Goal: Information Seeking & Learning: Check status

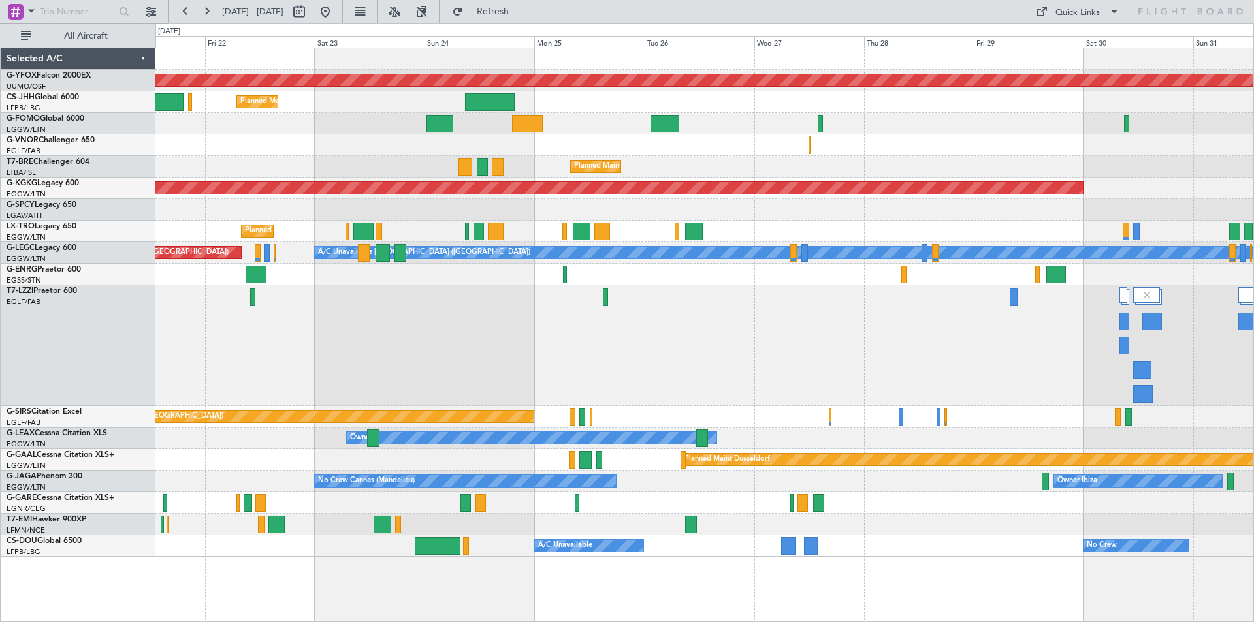
click at [689, 318] on div "Owner [GEOGRAPHIC_DATA] ([GEOGRAPHIC_DATA])" at bounding box center [704, 345] width 1098 height 121
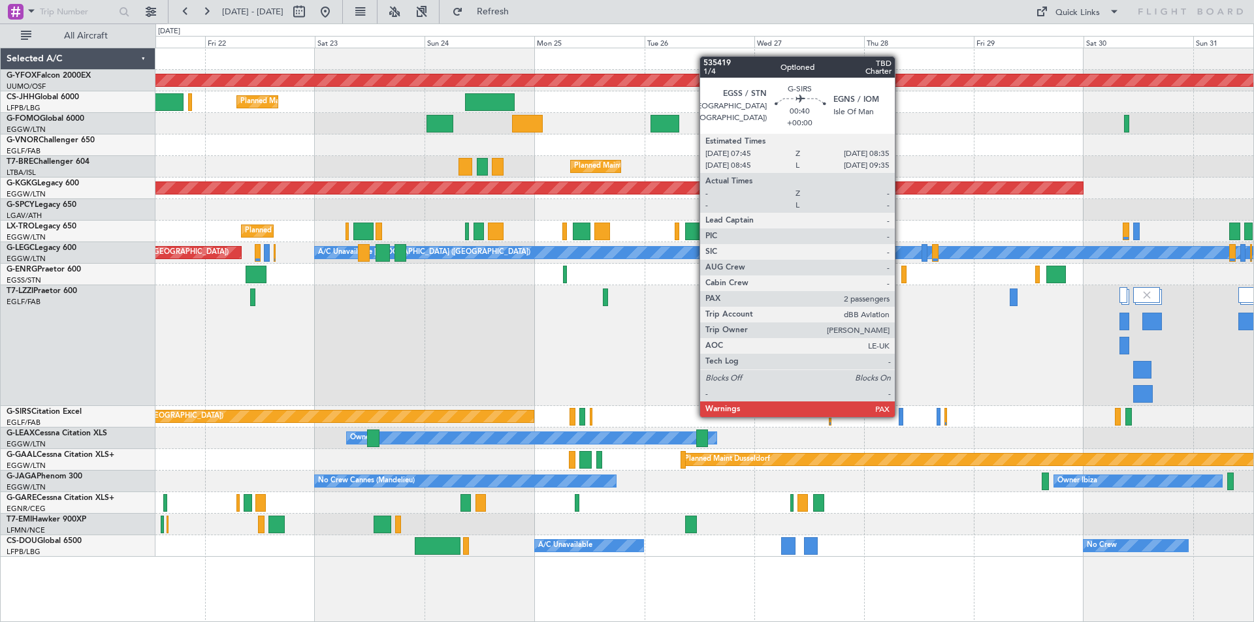
click at [900, 416] on div at bounding box center [900, 417] width 4 height 18
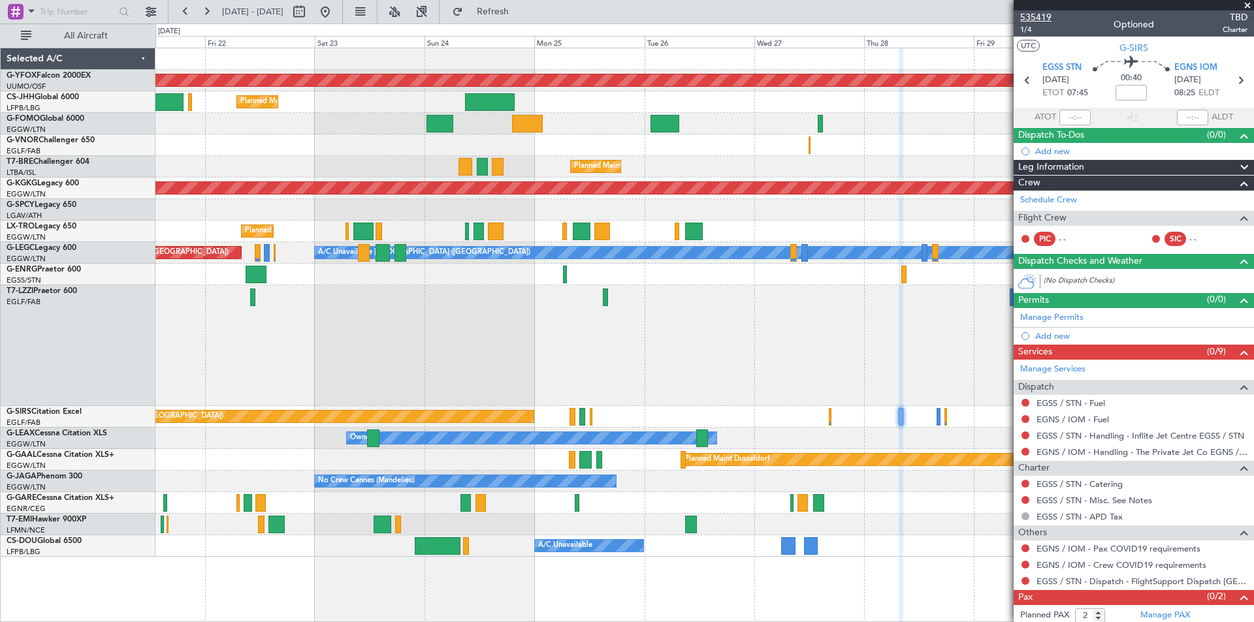
click at [1034, 18] on span "535419" at bounding box center [1035, 17] width 31 height 14
click at [1245, 5] on span at bounding box center [1246, 6] width 13 height 12
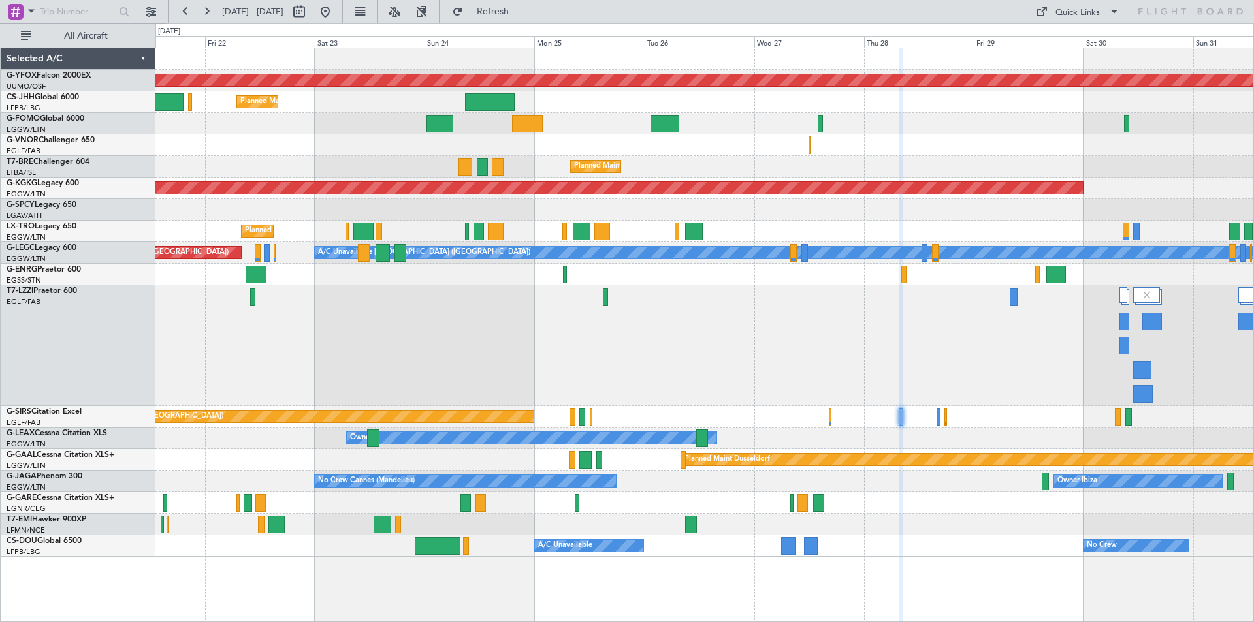
type input "0"
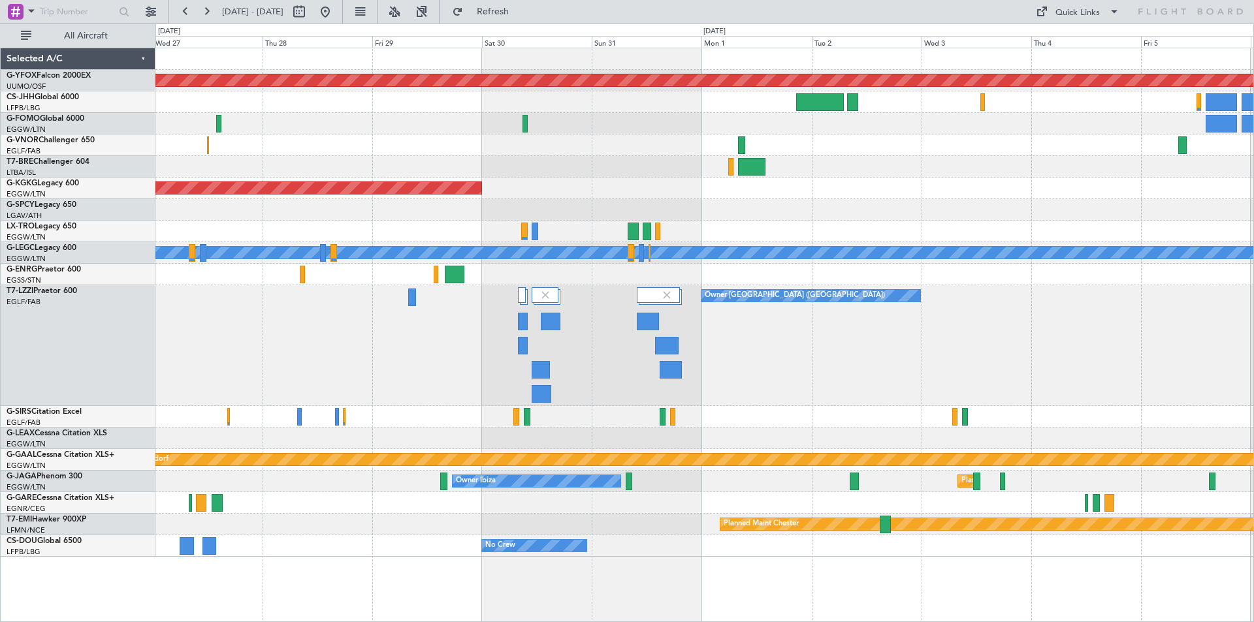
click at [305, 295] on div "Owner [GEOGRAPHIC_DATA] ([GEOGRAPHIC_DATA])" at bounding box center [704, 345] width 1098 height 121
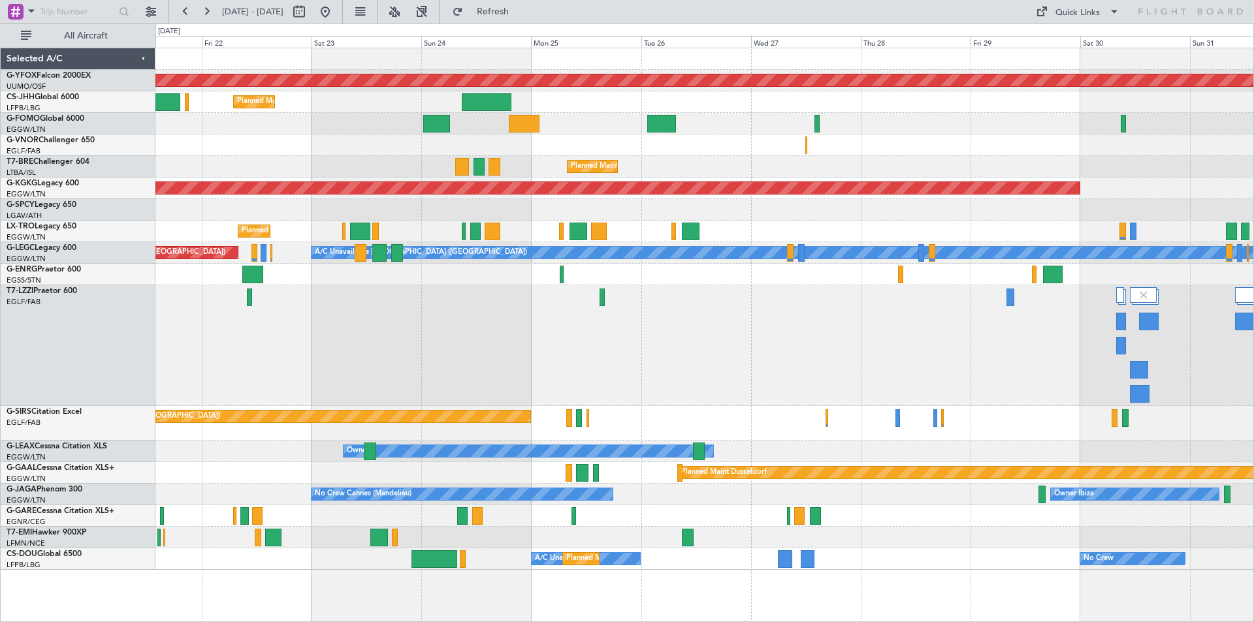
click at [1038, 349] on div "Owner [GEOGRAPHIC_DATA] ([GEOGRAPHIC_DATA])" at bounding box center [704, 345] width 1098 height 121
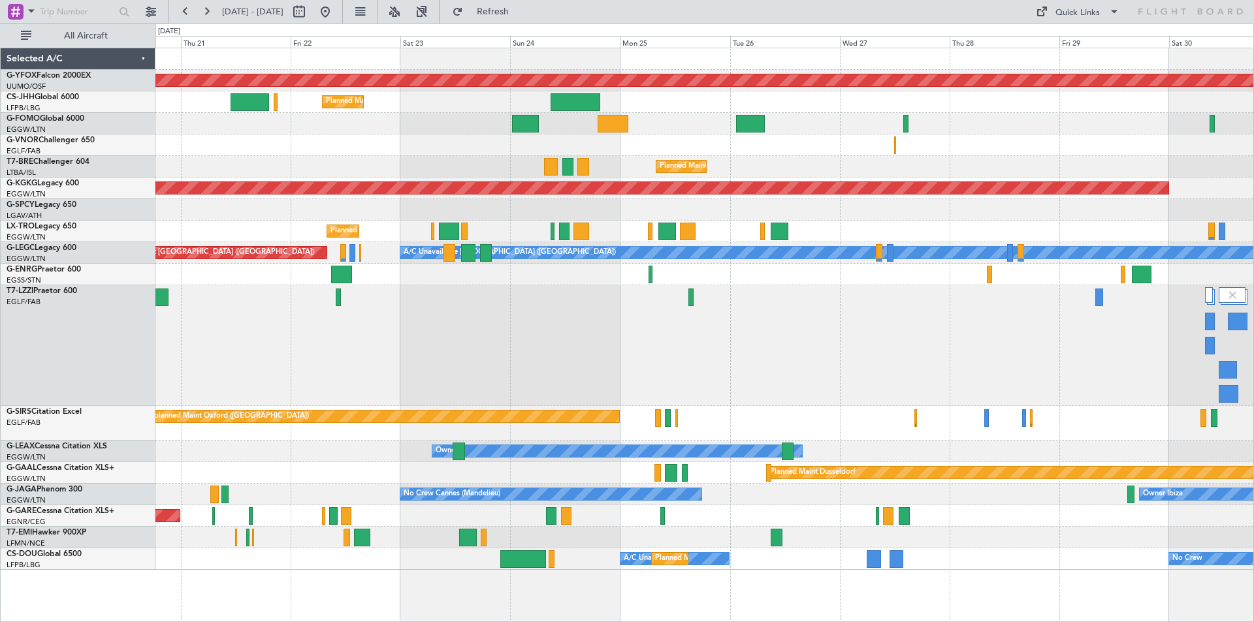
click at [608, 339] on div "Owner [GEOGRAPHIC_DATA] ([GEOGRAPHIC_DATA])" at bounding box center [704, 345] width 1098 height 121
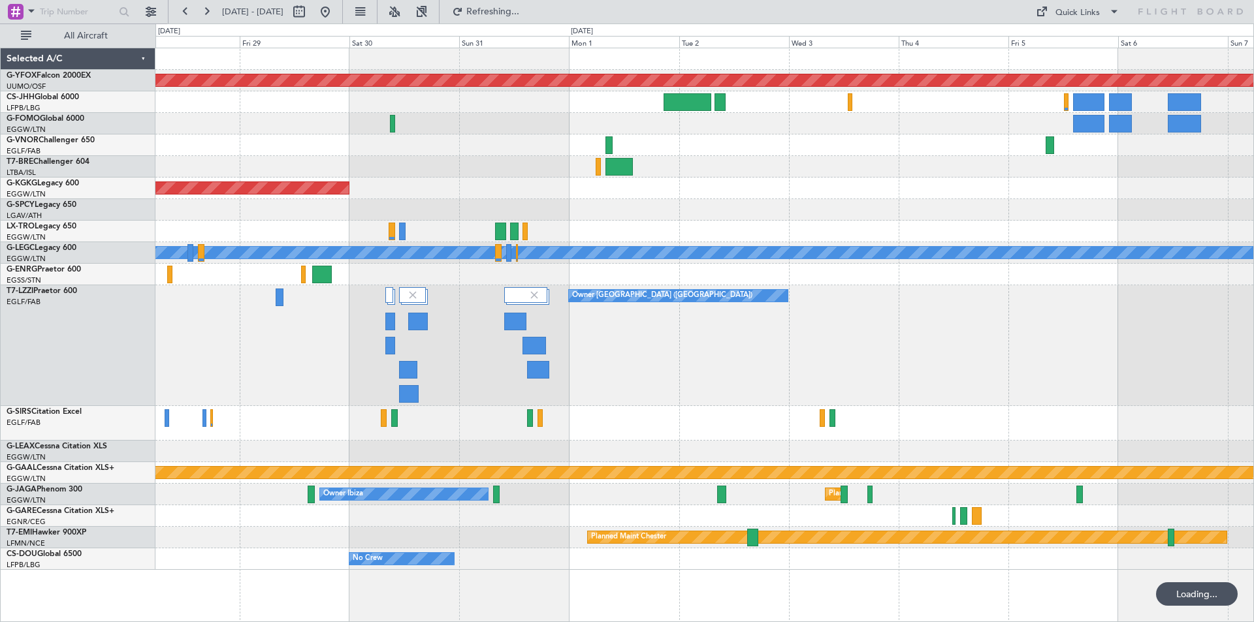
click at [170, 526] on div at bounding box center [704, 516] width 1098 height 22
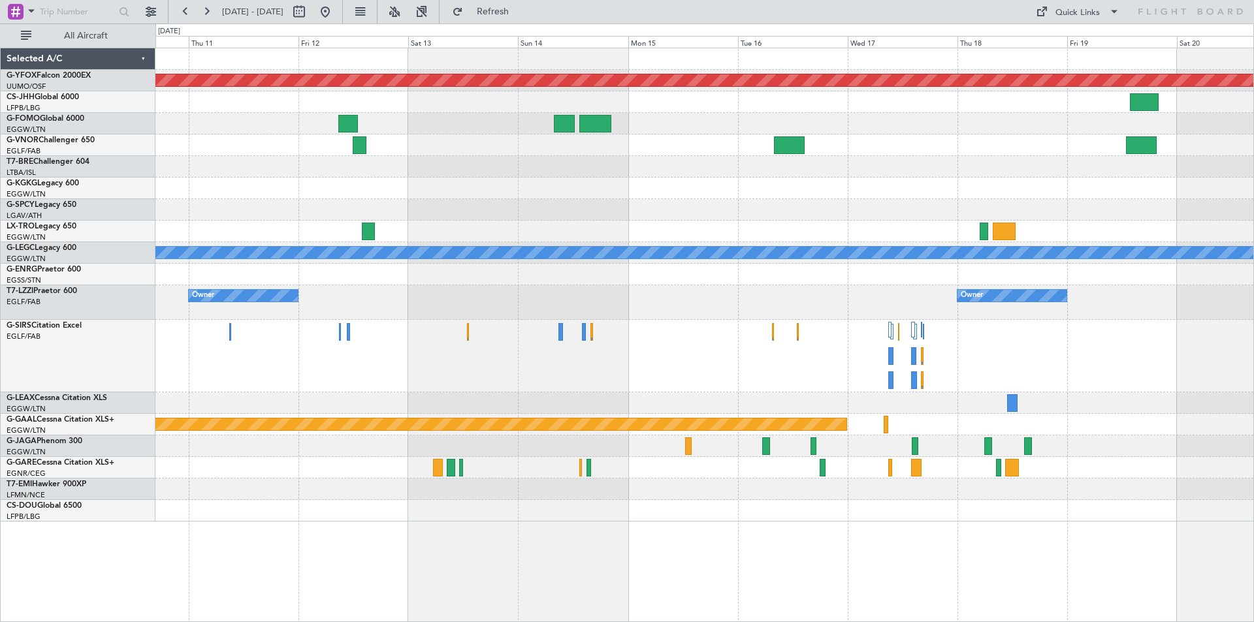
click at [676, 357] on div at bounding box center [704, 356] width 1098 height 72
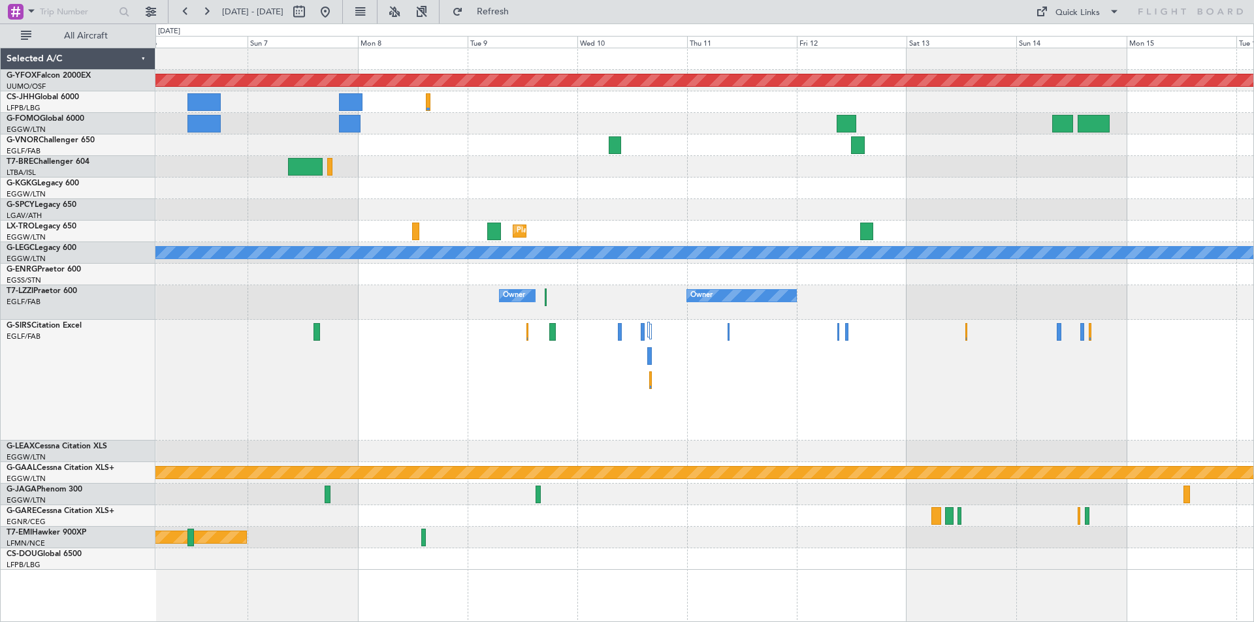
click at [1227, 381] on div at bounding box center [704, 380] width 1098 height 121
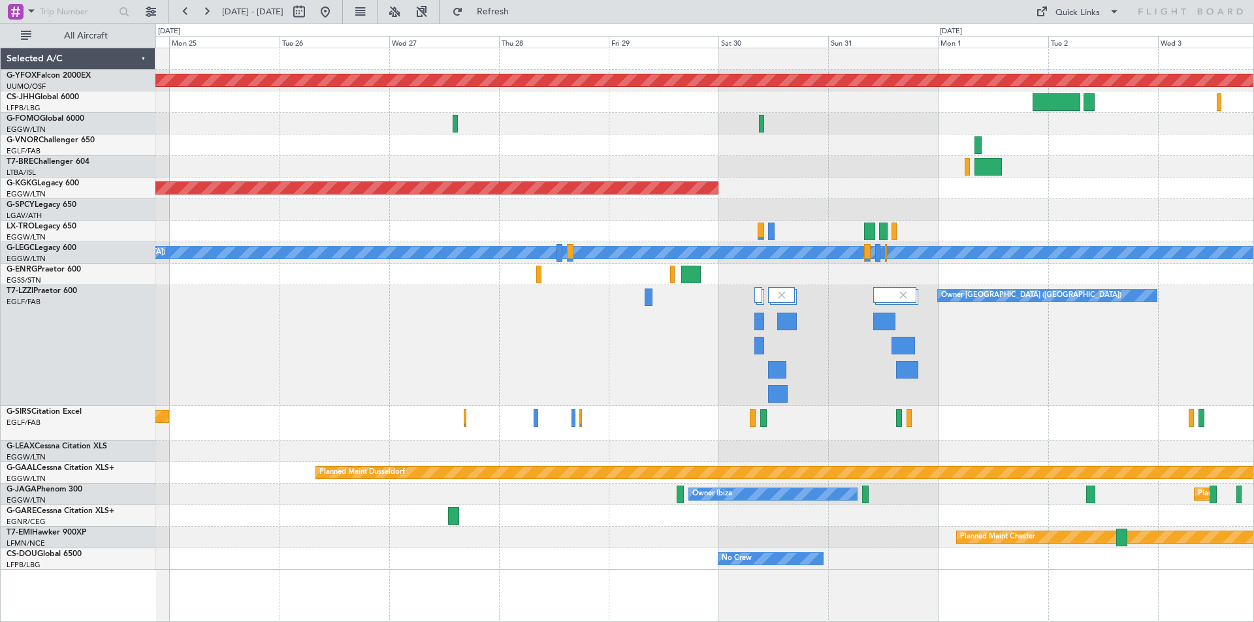
click at [1081, 332] on div "Owner [GEOGRAPHIC_DATA] ([GEOGRAPHIC_DATA])" at bounding box center [704, 345] width 1098 height 121
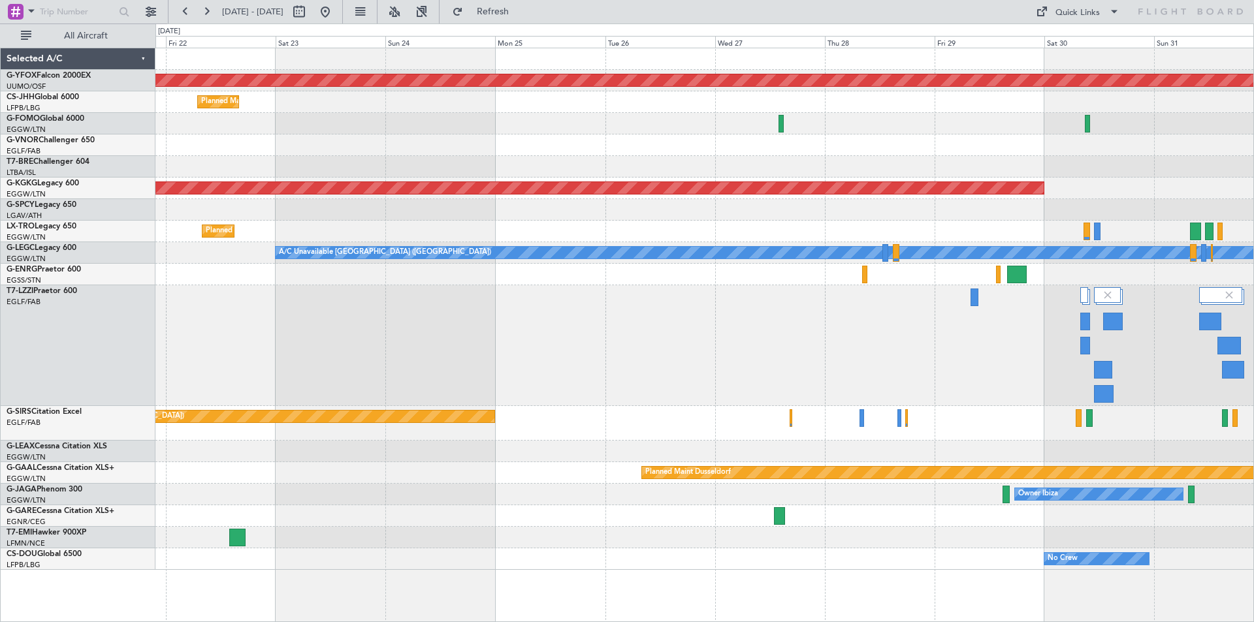
click at [865, 340] on div "Owner [GEOGRAPHIC_DATA] ([GEOGRAPHIC_DATA])" at bounding box center [704, 345] width 1098 height 121
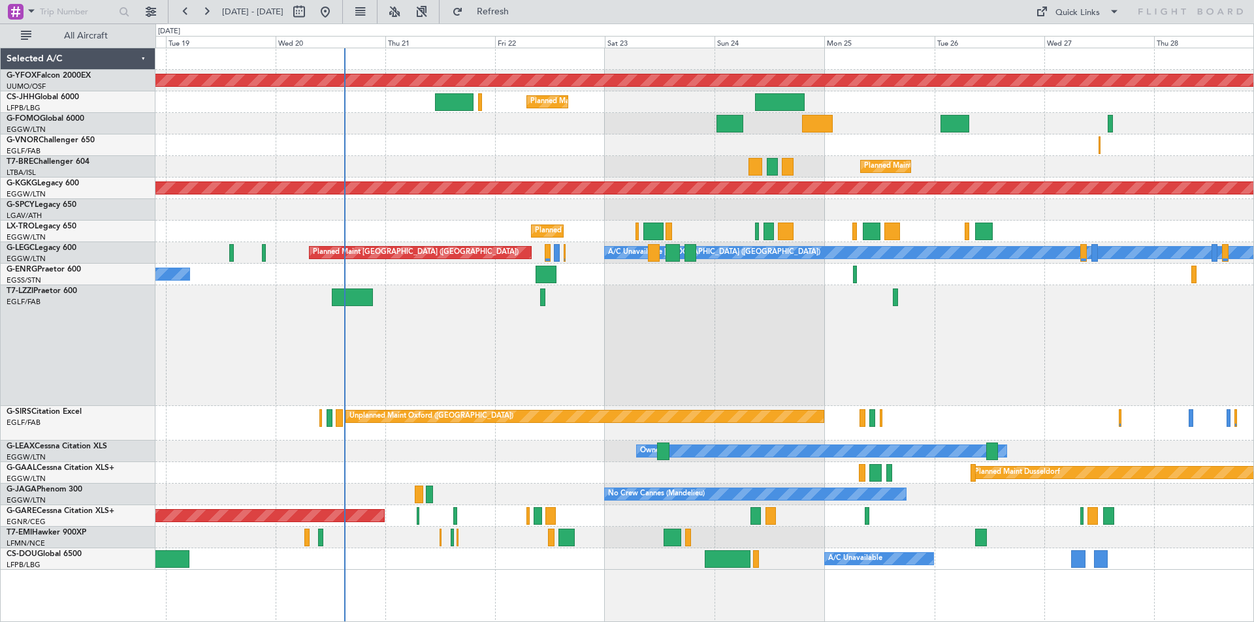
click at [1105, 360] on div at bounding box center [704, 345] width 1098 height 121
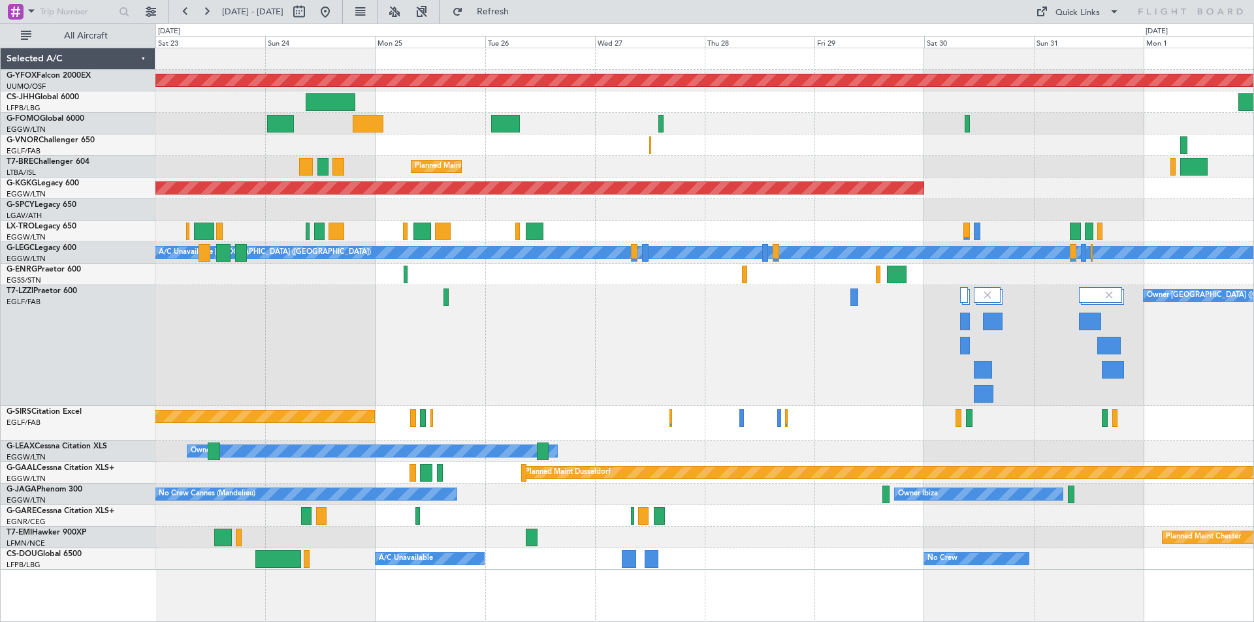
click at [430, 580] on div "AOG Maint Ostafyevo Planned Maint [GEOGRAPHIC_DATA] ([GEOGRAPHIC_DATA]) Planned…" at bounding box center [704, 335] width 1098 height 575
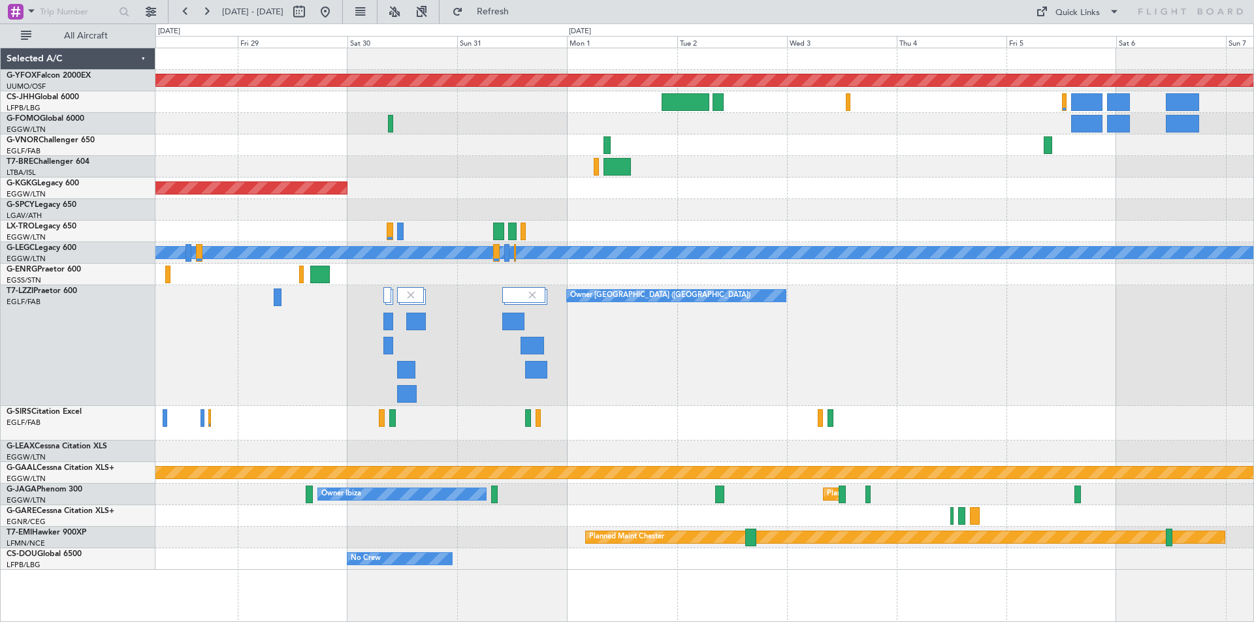
click at [485, 568] on div "No Crew A/C Unavailable" at bounding box center [704, 559] width 1098 height 22
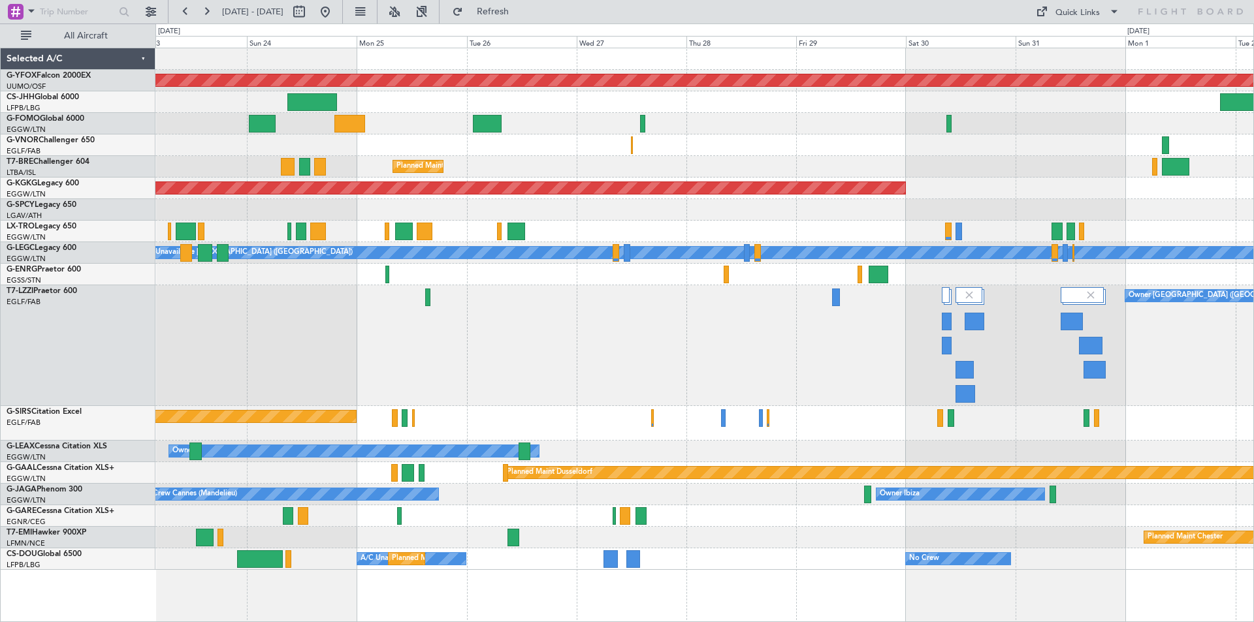
click at [1087, 505] on div "Unplanned Maint [PERSON_NAME]" at bounding box center [704, 516] width 1098 height 22
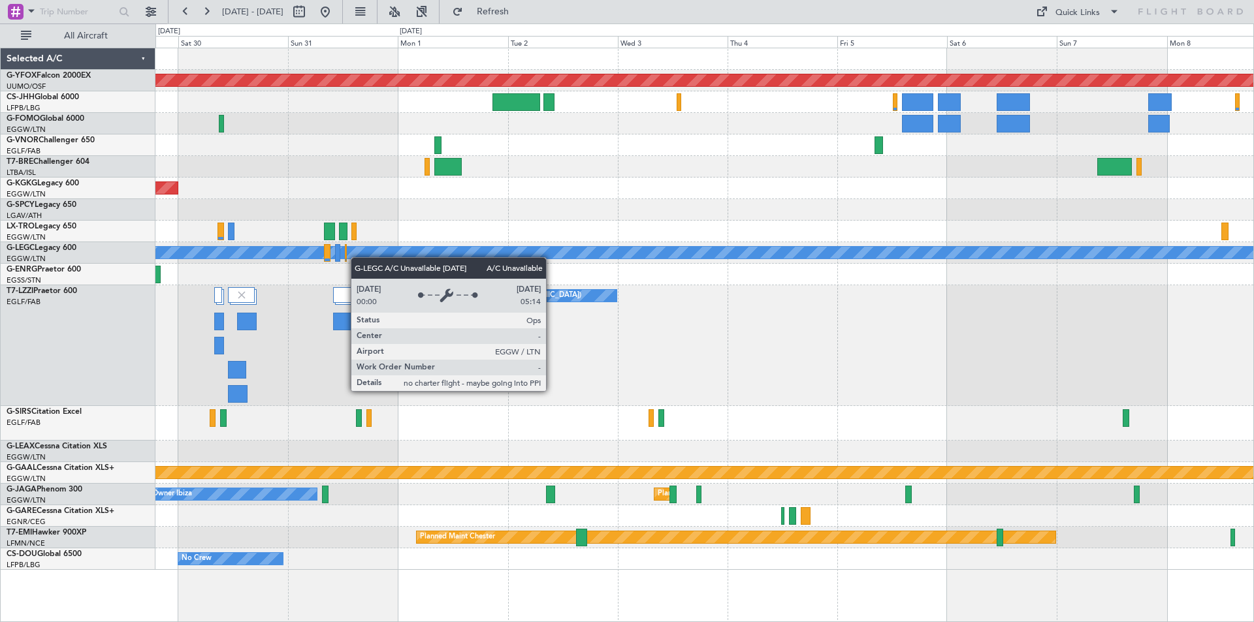
click at [251, 247] on div "AOG Maint Ostafyevo AOG Maint [GEOGRAPHIC_DATA] ([GEOGRAPHIC_DATA]) Planned [GE…" at bounding box center [704, 309] width 1098 height 522
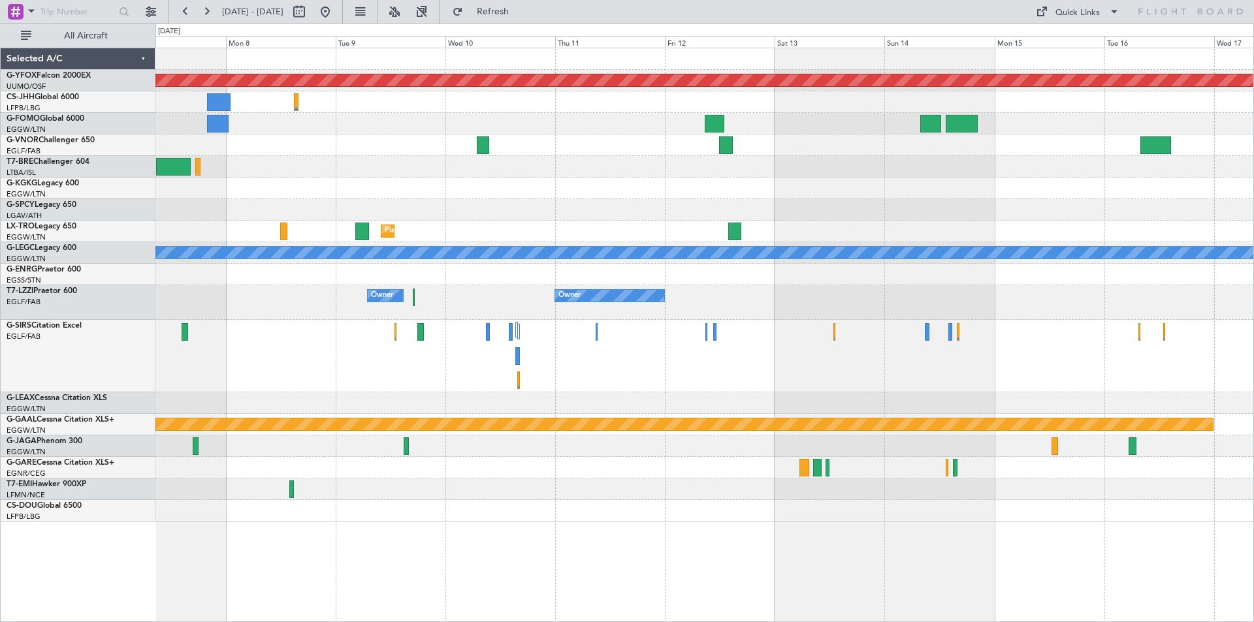
click at [737, 202] on div at bounding box center [704, 210] width 1098 height 22
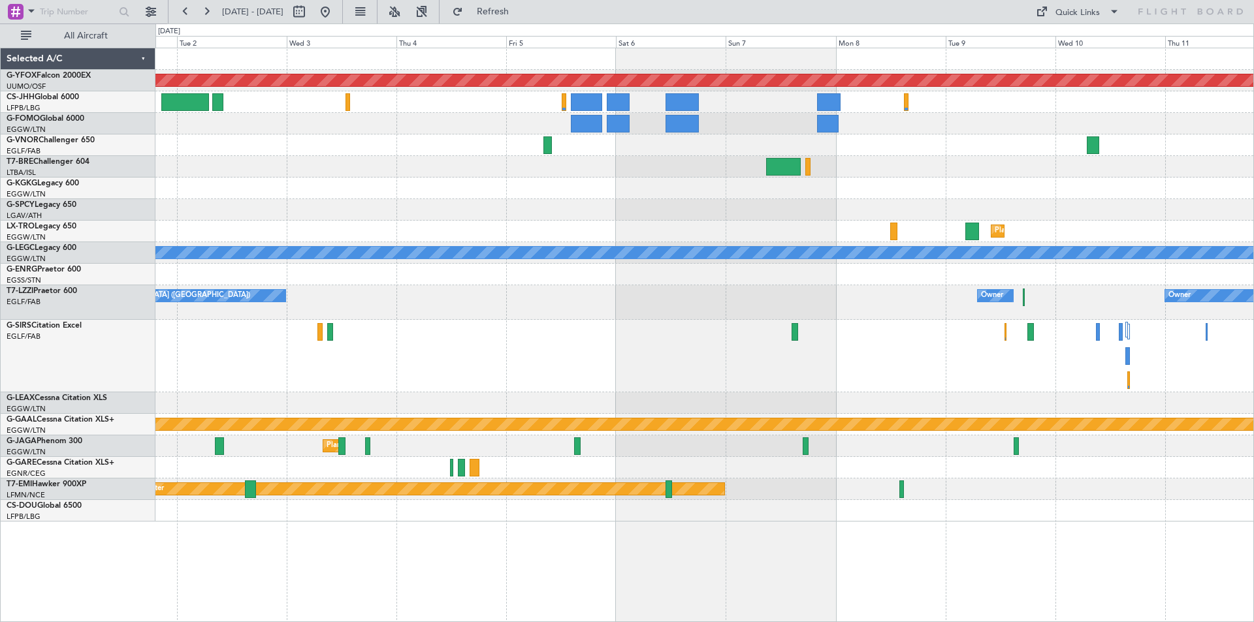
click at [1016, 264] on div "AOG Maint Ostafyevo Planned [GEOGRAPHIC_DATA] A/C Unavailable [GEOGRAPHIC_DATA]…" at bounding box center [704, 284] width 1098 height 473
click at [336, 18] on button at bounding box center [325, 11] width 21 height 21
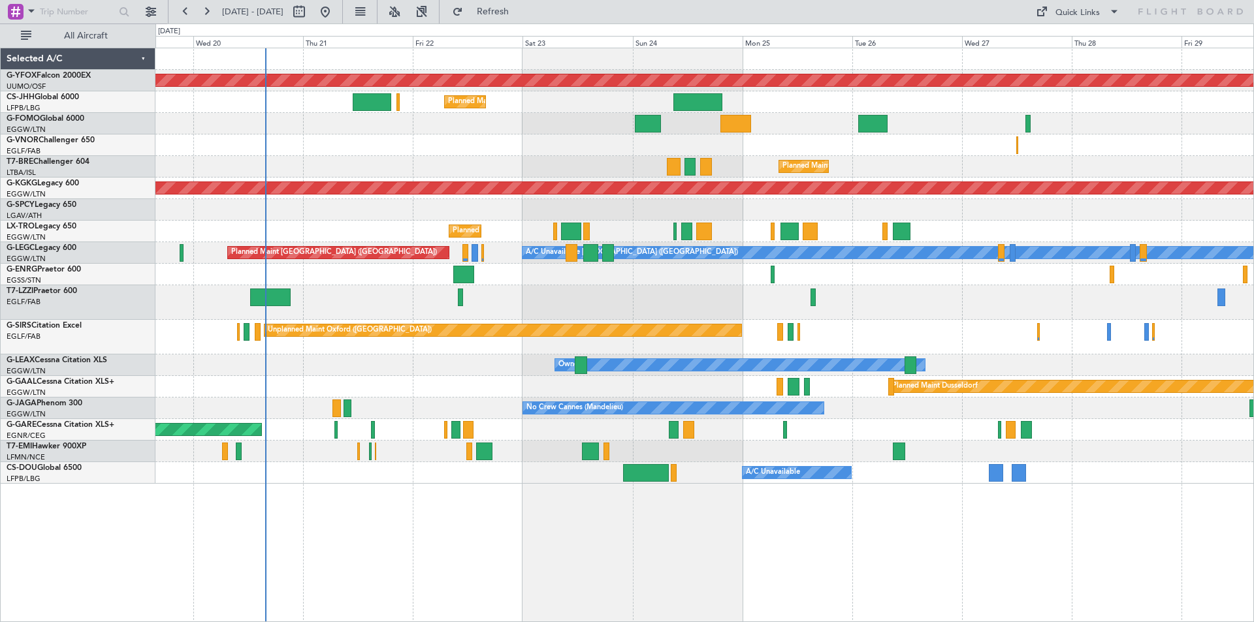
click at [533, 217] on div at bounding box center [704, 210] width 1098 height 22
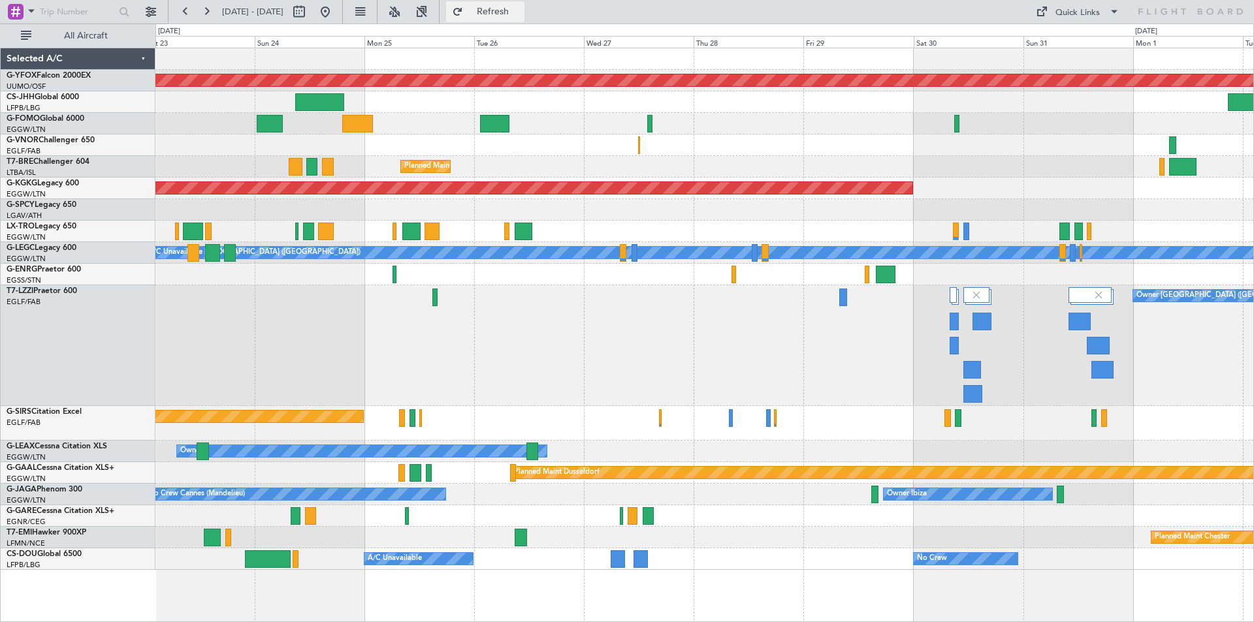
click at [520, 13] on span "Refresh" at bounding box center [493, 11] width 55 height 9
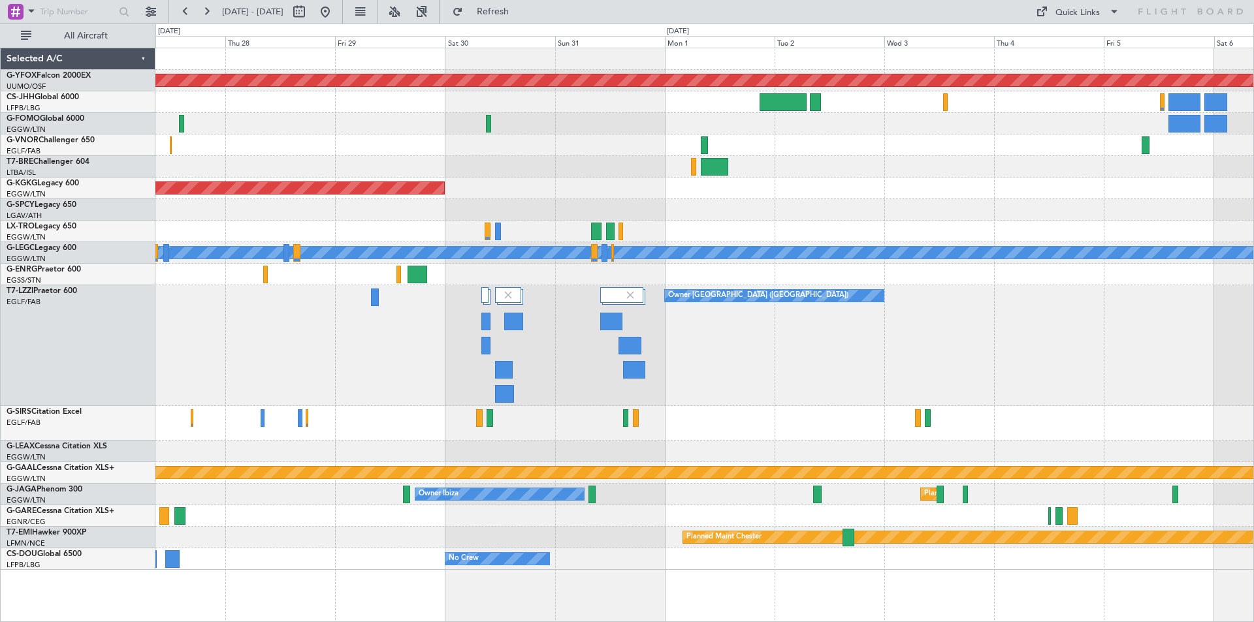
click at [385, 351] on div "Owner [GEOGRAPHIC_DATA] ([GEOGRAPHIC_DATA])" at bounding box center [704, 345] width 1098 height 121
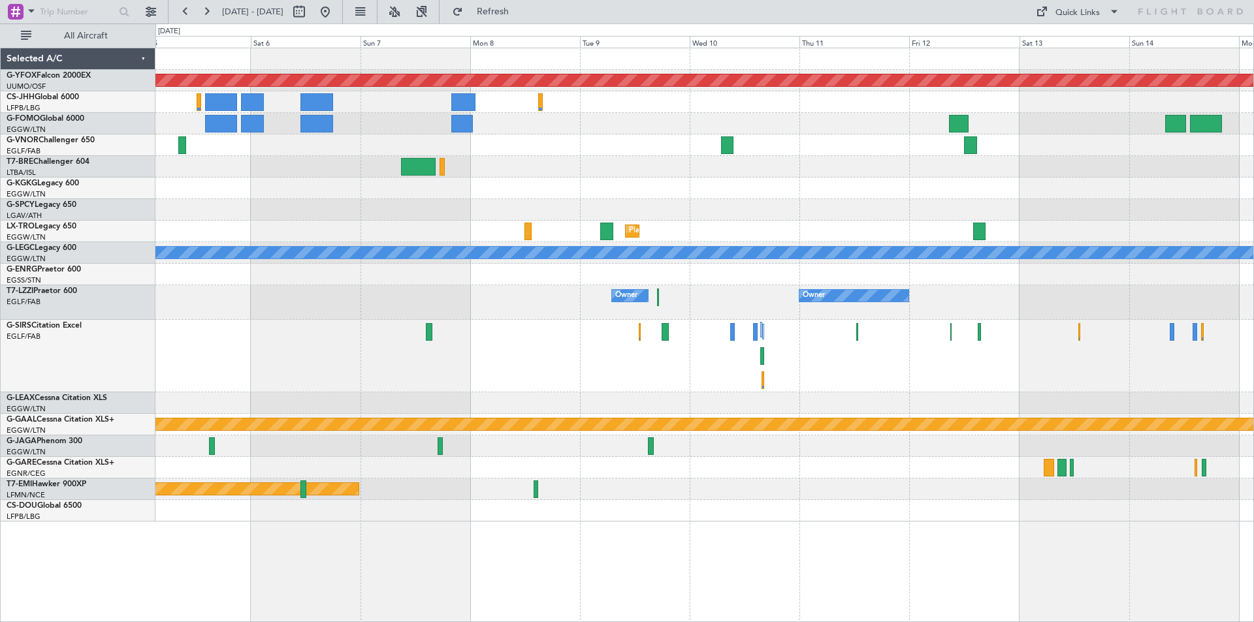
click at [870, 377] on div at bounding box center [704, 356] width 1098 height 72
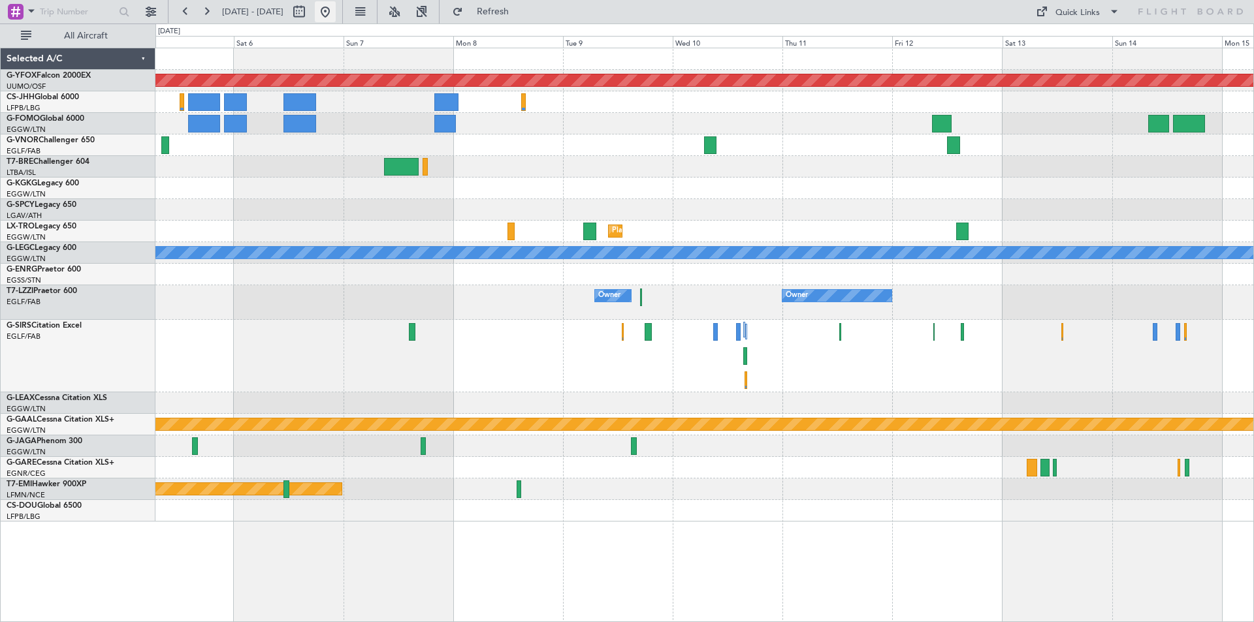
click at [336, 15] on button at bounding box center [325, 11] width 21 height 21
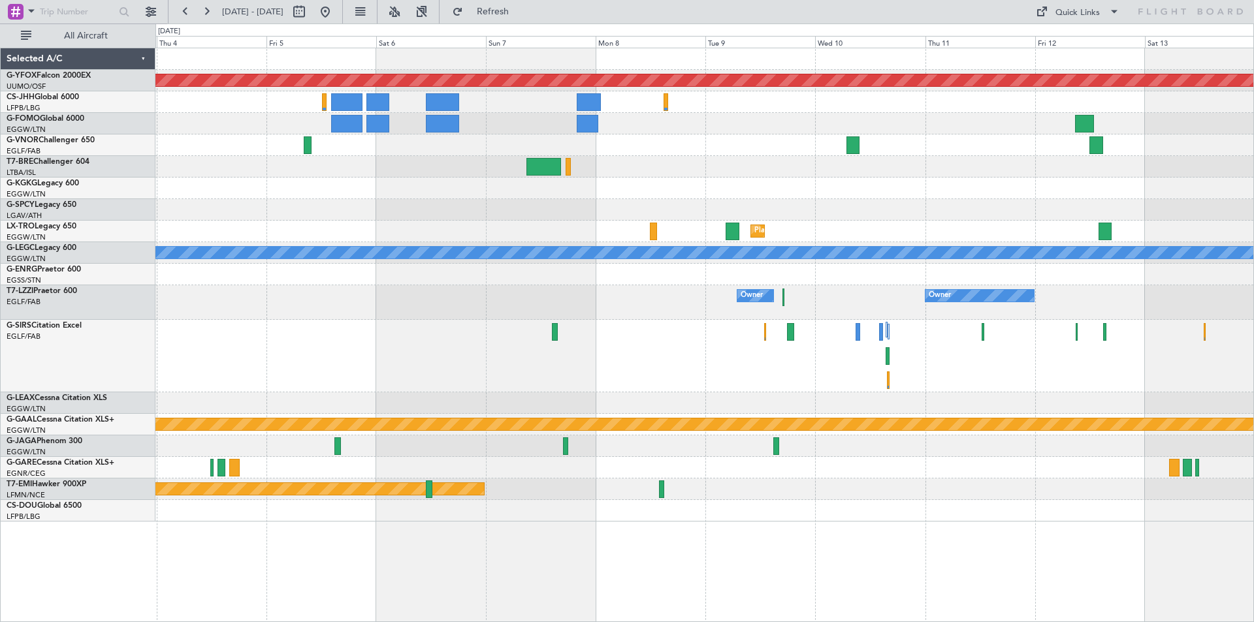
click at [972, 347] on div at bounding box center [704, 356] width 1098 height 72
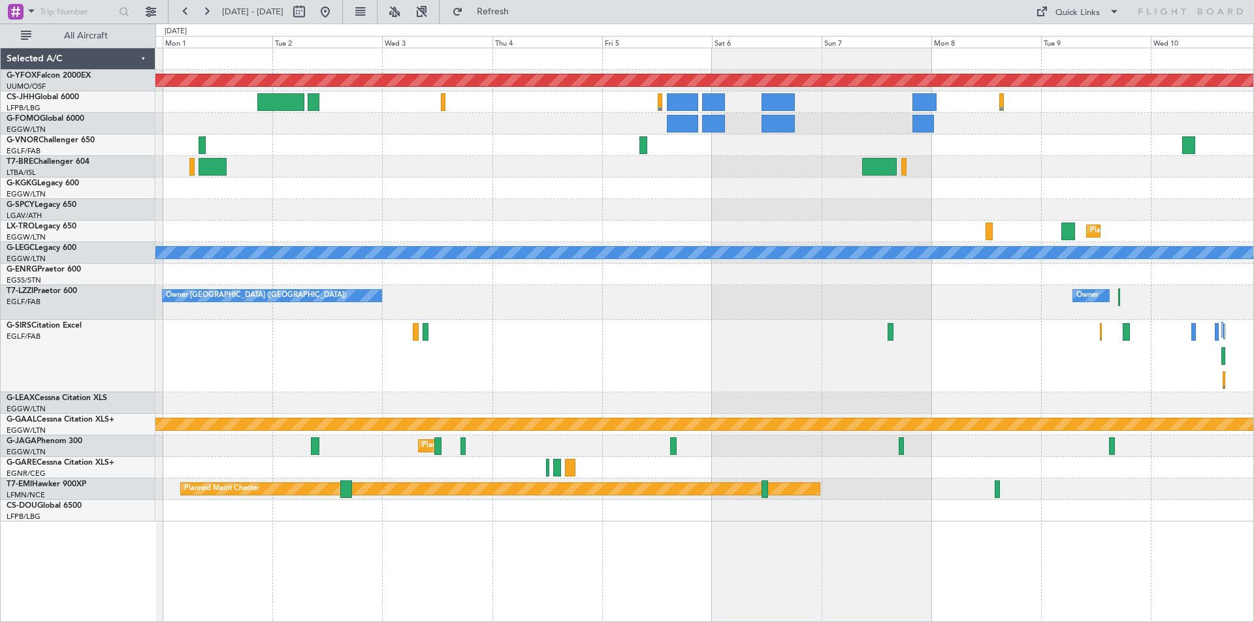
click at [659, 364] on div at bounding box center [704, 356] width 1098 height 72
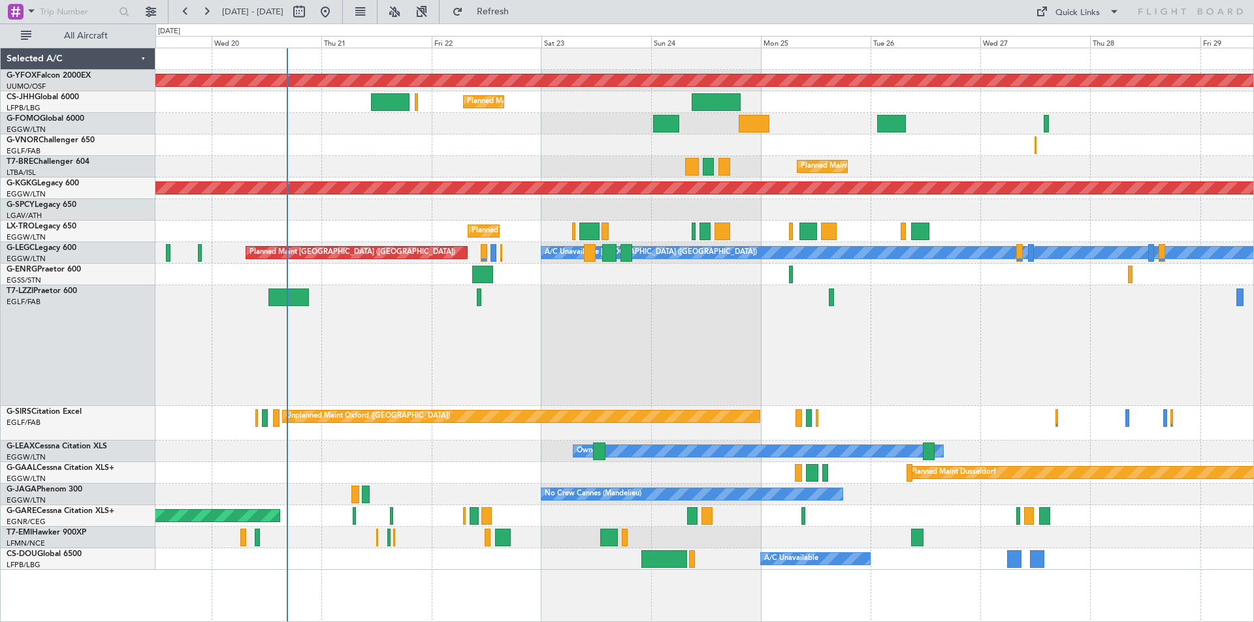
click at [859, 391] on div at bounding box center [704, 345] width 1098 height 121
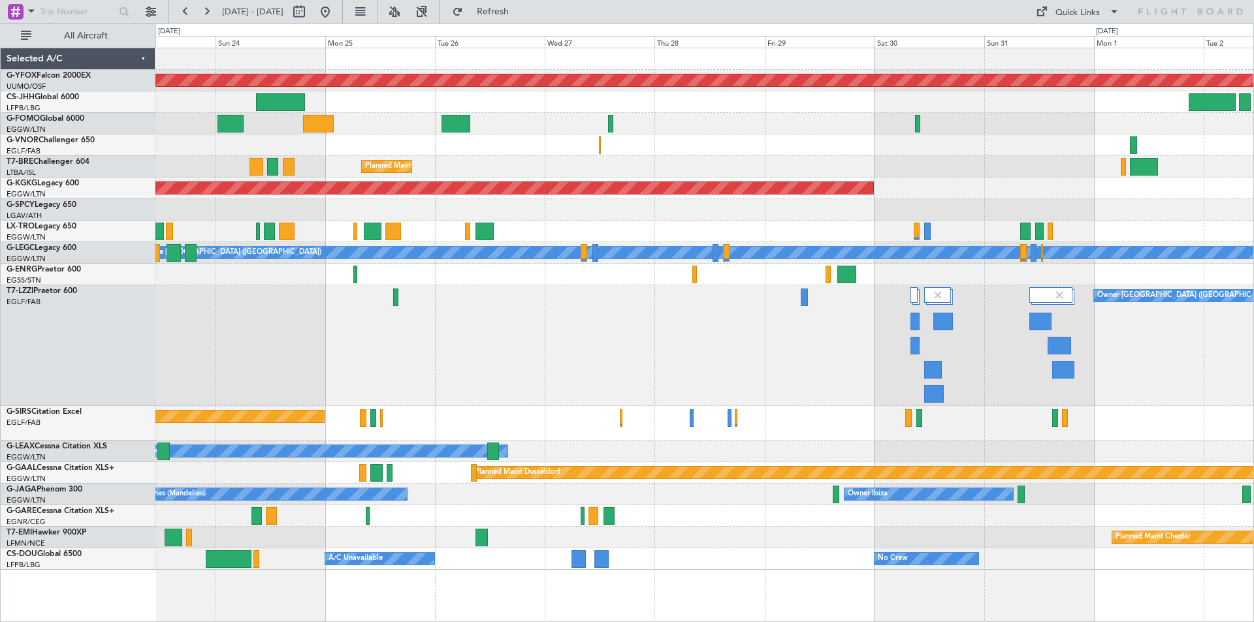
click at [496, 370] on div "Owner [GEOGRAPHIC_DATA] ([GEOGRAPHIC_DATA])" at bounding box center [704, 345] width 1098 height 121
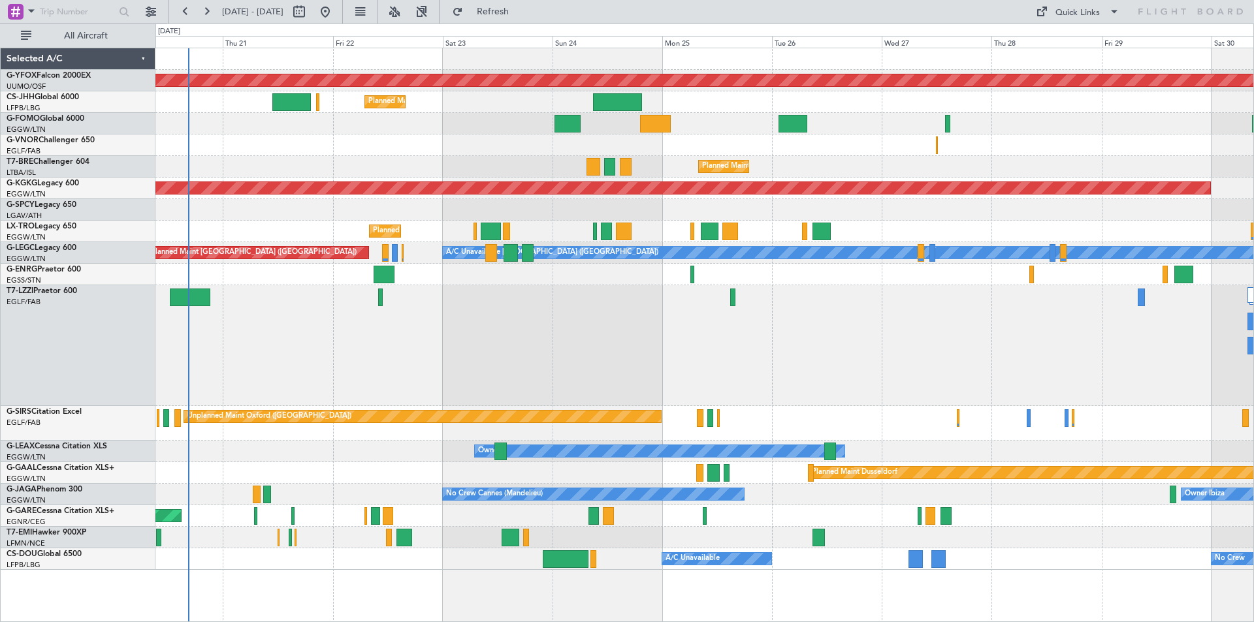
click at [832, 368] on div "Owner [GEOGRAPHIC_DATA] ([GEOGRAPHIC_DATA])" at bounding box center [704, 345] width 1098 height 121
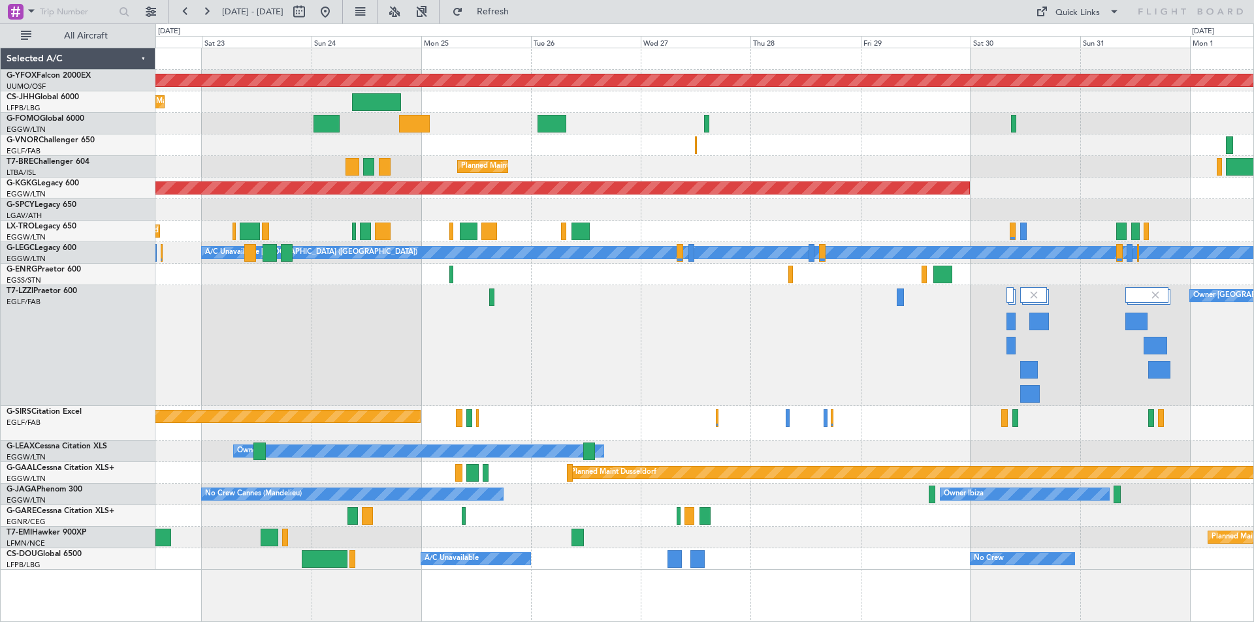
click at [644, 407] on div "AOG Maint Ostafyevo Planned Maint [GEOGRAPHIC_DATA] ([GEOGRAPHIC_DATA]) Planned…" at bounding box center [704, 309] width 1098 height 522
